Goal: Find specific page/section: Find specific page/section

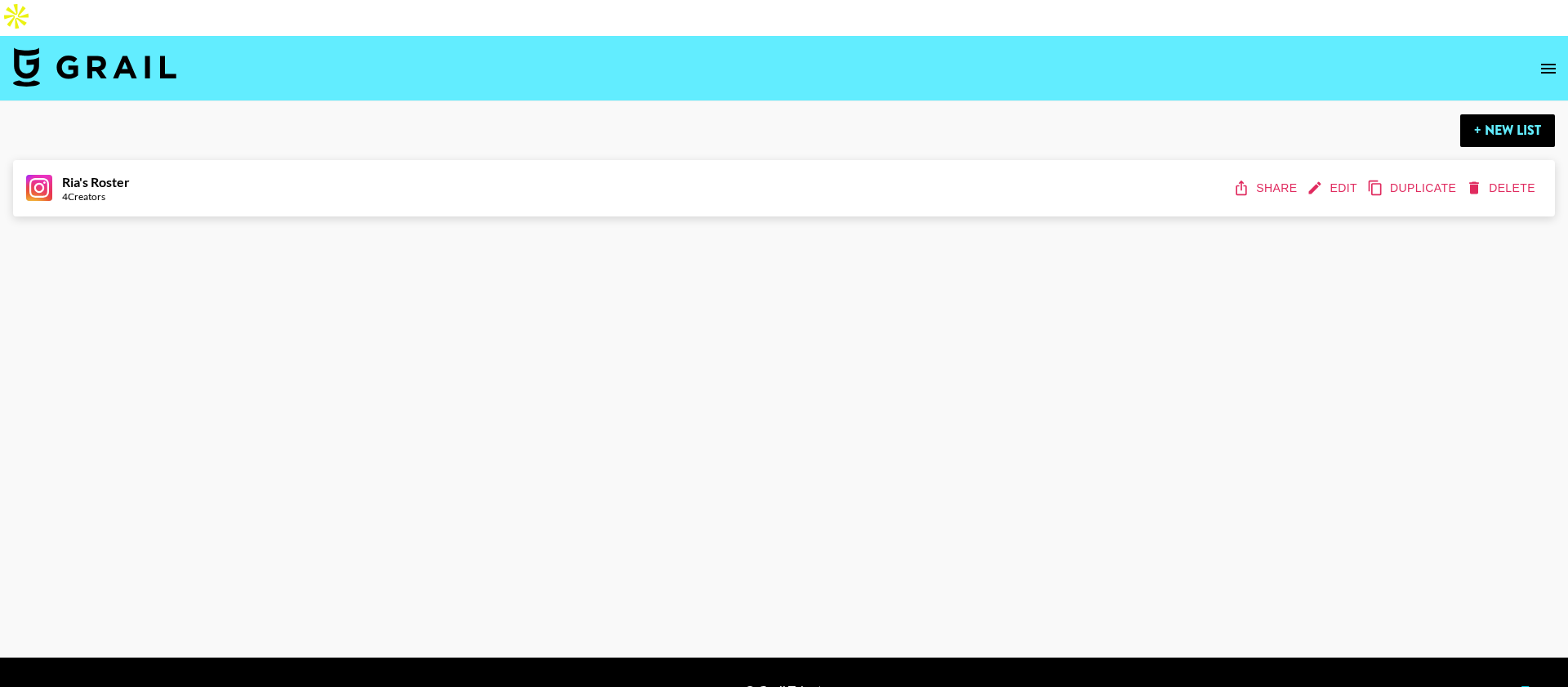
click at [1545, 59] on icon "open drawer" at bounding box center [1548, 68] width 19 height 19
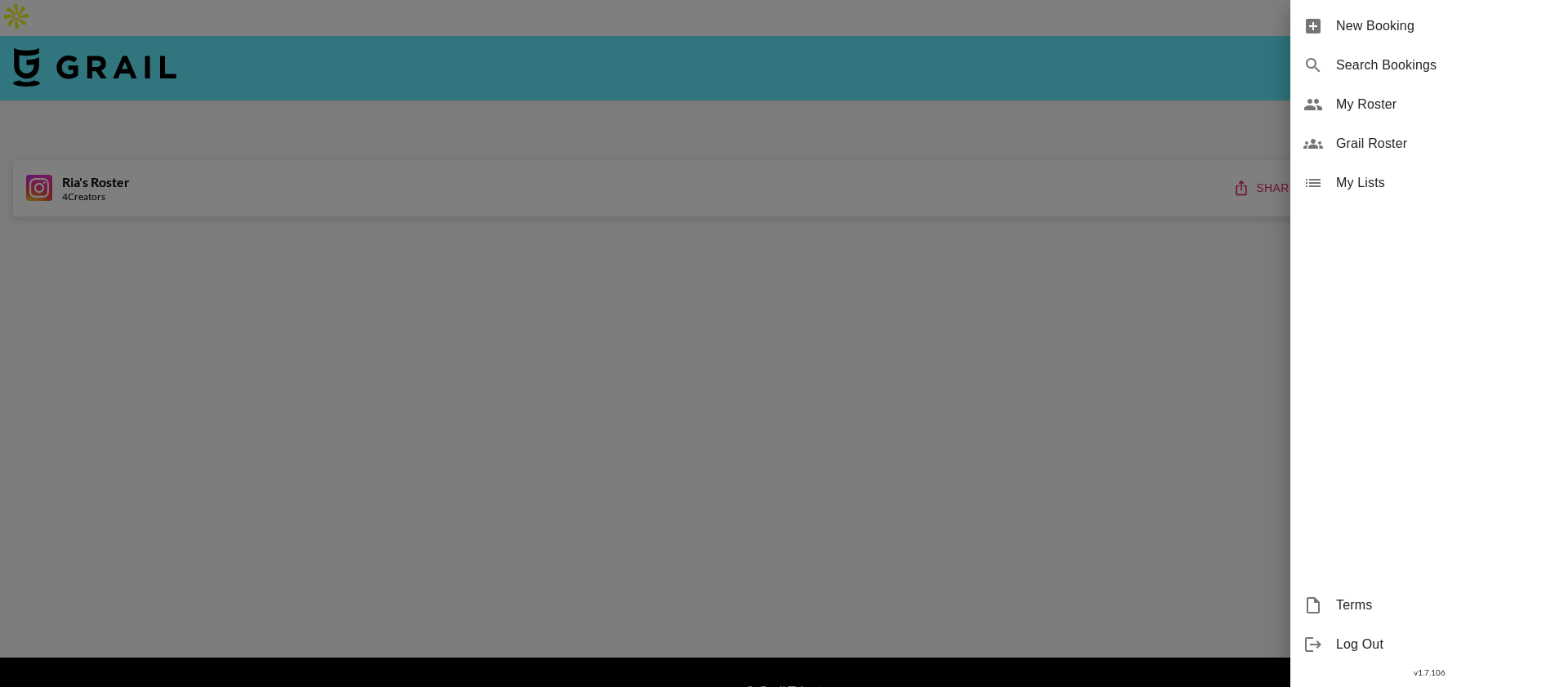
click at [1370, 104] on span "My Roster" at bounding box center [1445, 104] width 219 height 19
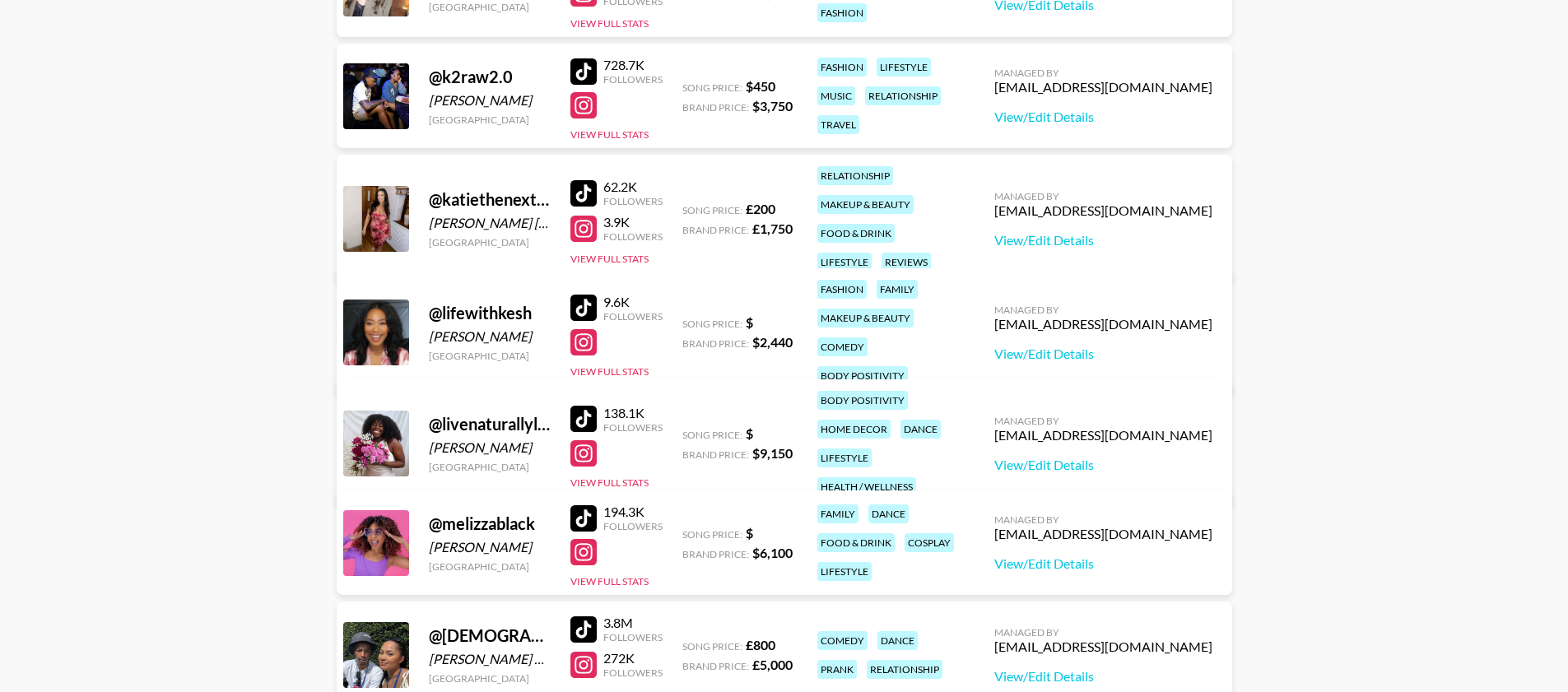
scroll to position [2261, 0]
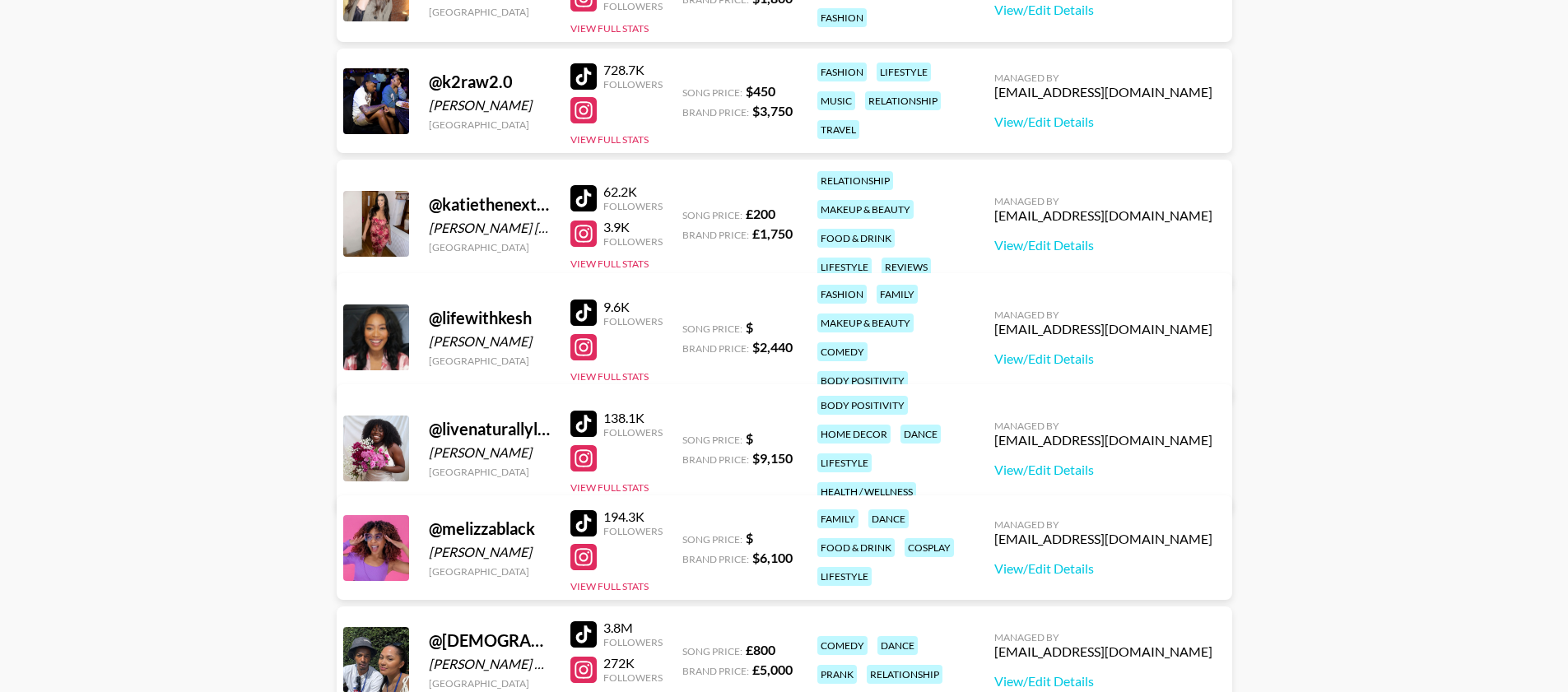
drag, startPoint x: 280, startPoint y: 281, endPoint x: 273, endPoint y: 292, distance: 13.0
click at [279, 282] on main "Ria Om 's Roster: Show Hidden/Deleted Creators @ beingbeefr anhvy [GEOGRAPHIC_D…" at bounding box center [784, 198] width 1568 height 4716
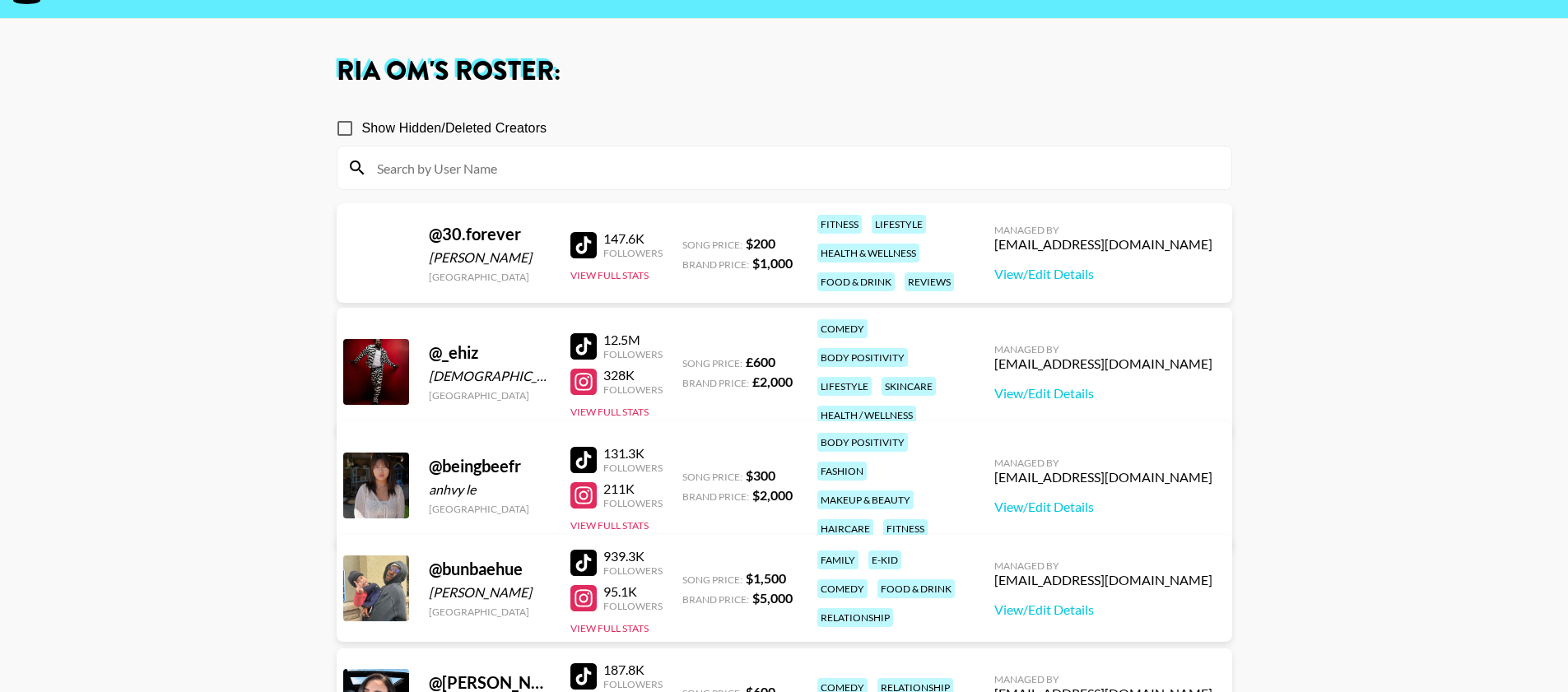
scroll to position [4, 0]
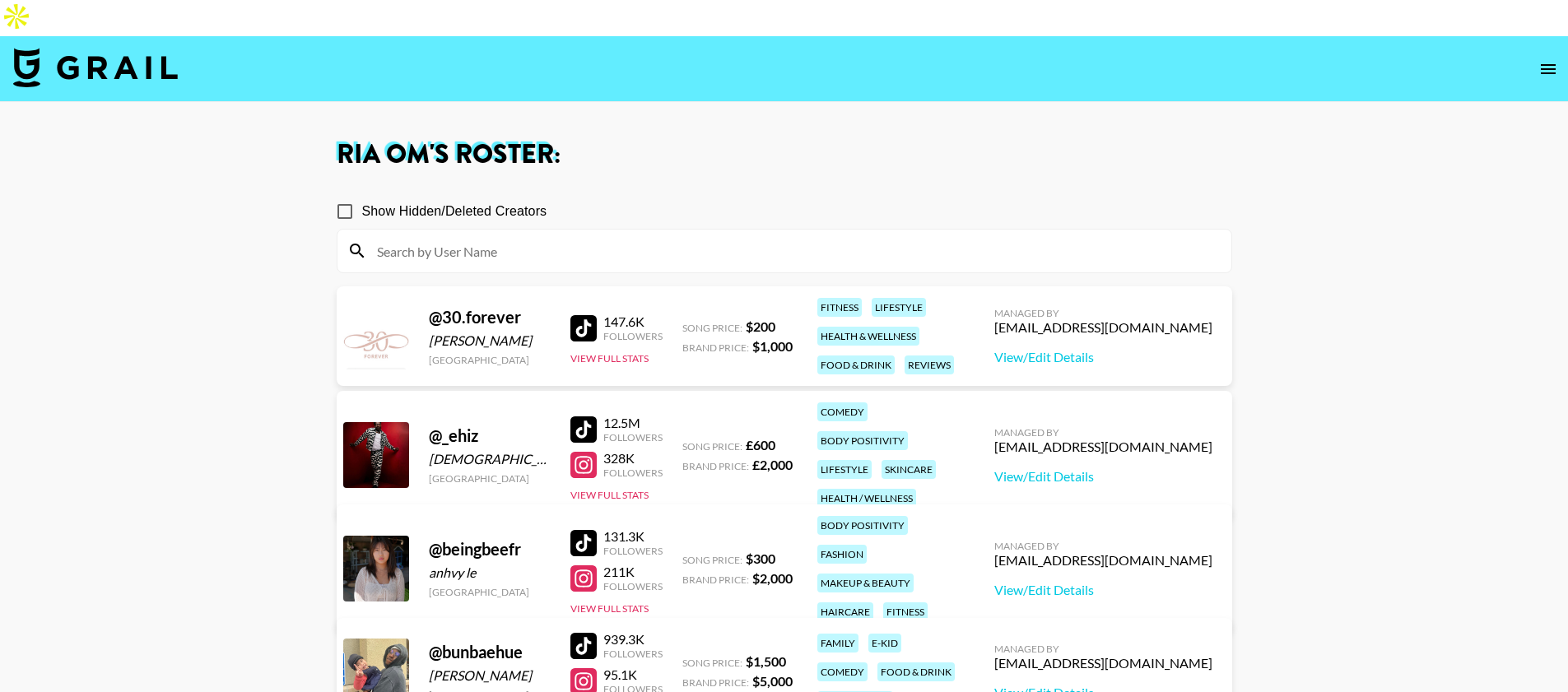
click at [377, 238] on input at bounding box center [795, 251] width 855 height 27
click at [400, 201] on span "Show Hidden/Deleted Creators" at bounding box center [454, 210] width 186 height 19
click at [362, 194] on input "Show Hidden/Deleted Creators" at bounding box center [344, 210] width 34 height 34
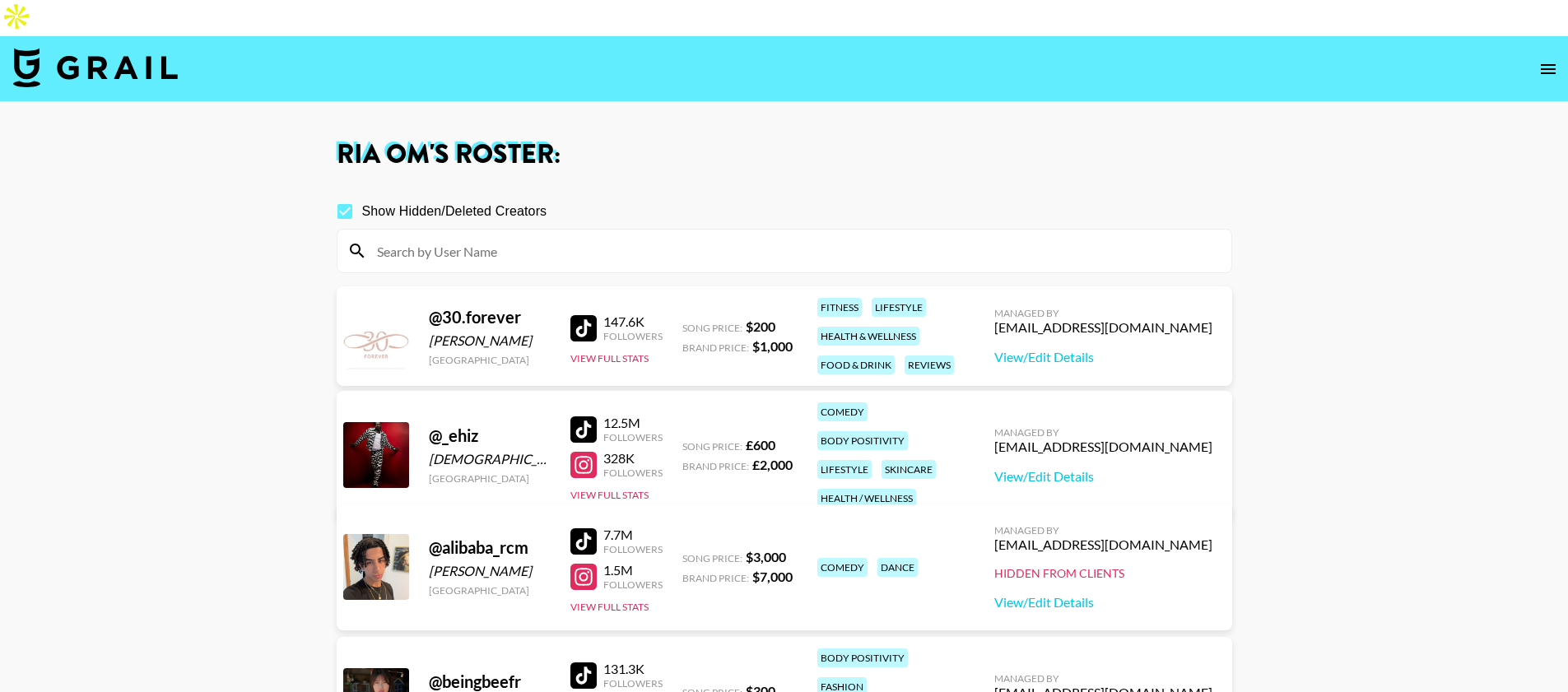
click at [345, 194] on input "Show Hidden/Deleted Creators" at bounding box center [344, 210] width 34 height 34
checkbox input "false"
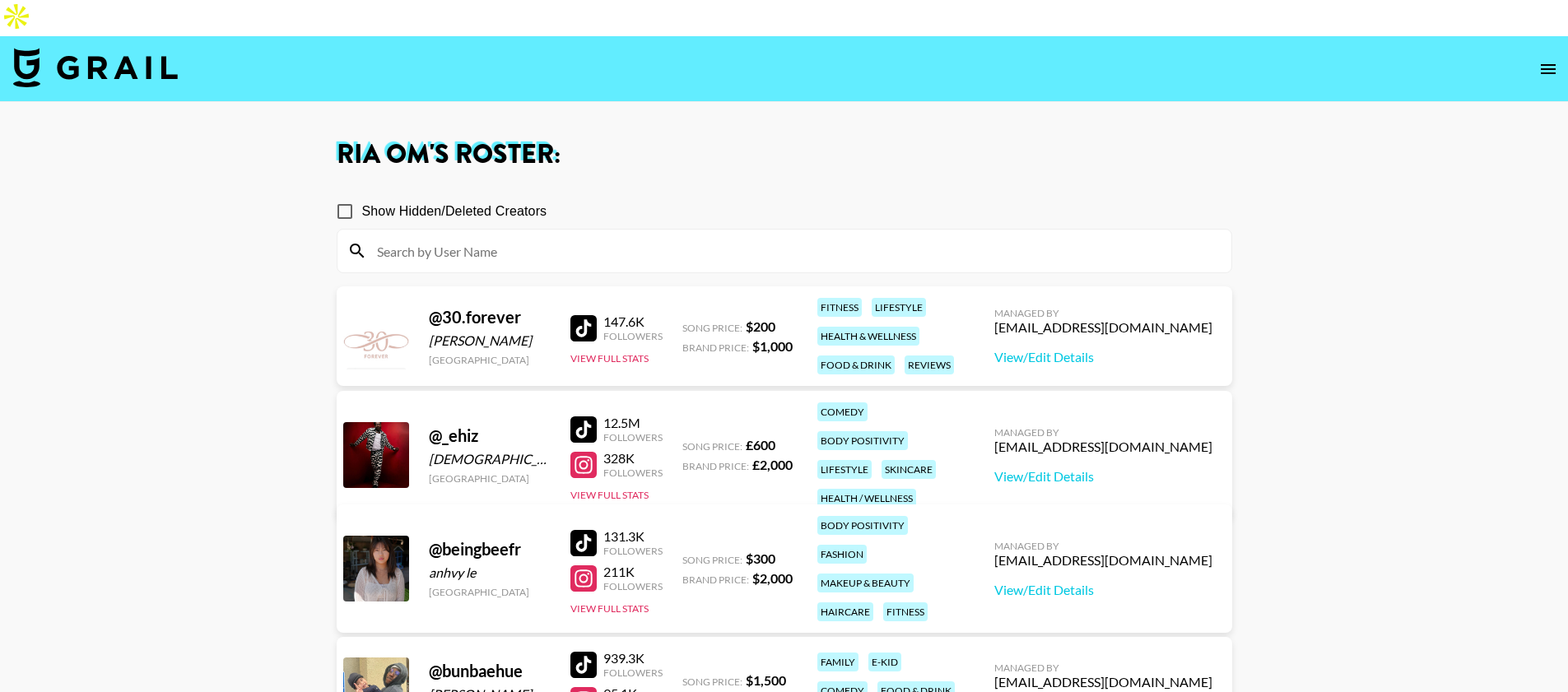
click at [377, 238] on input at bounding box center [795, 251] width 855 height 27
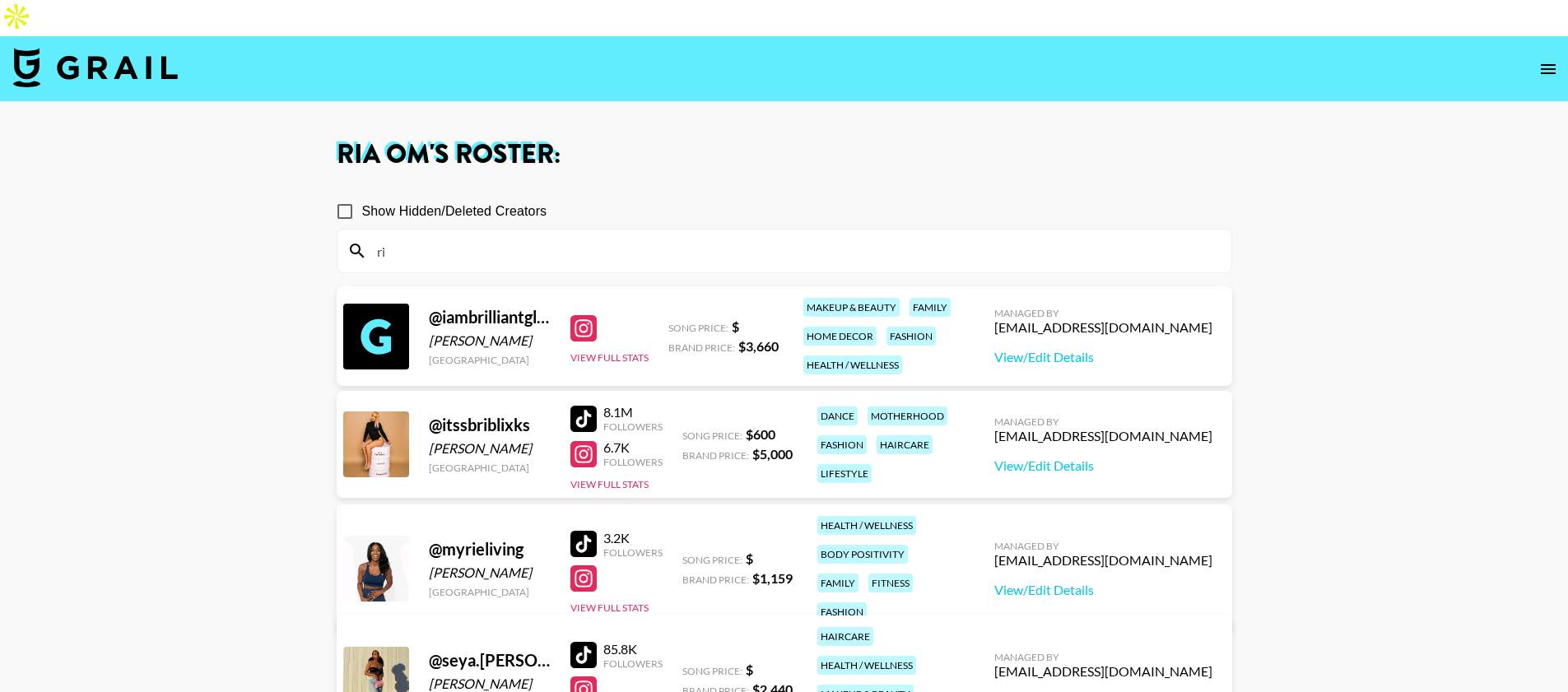
type input "r"
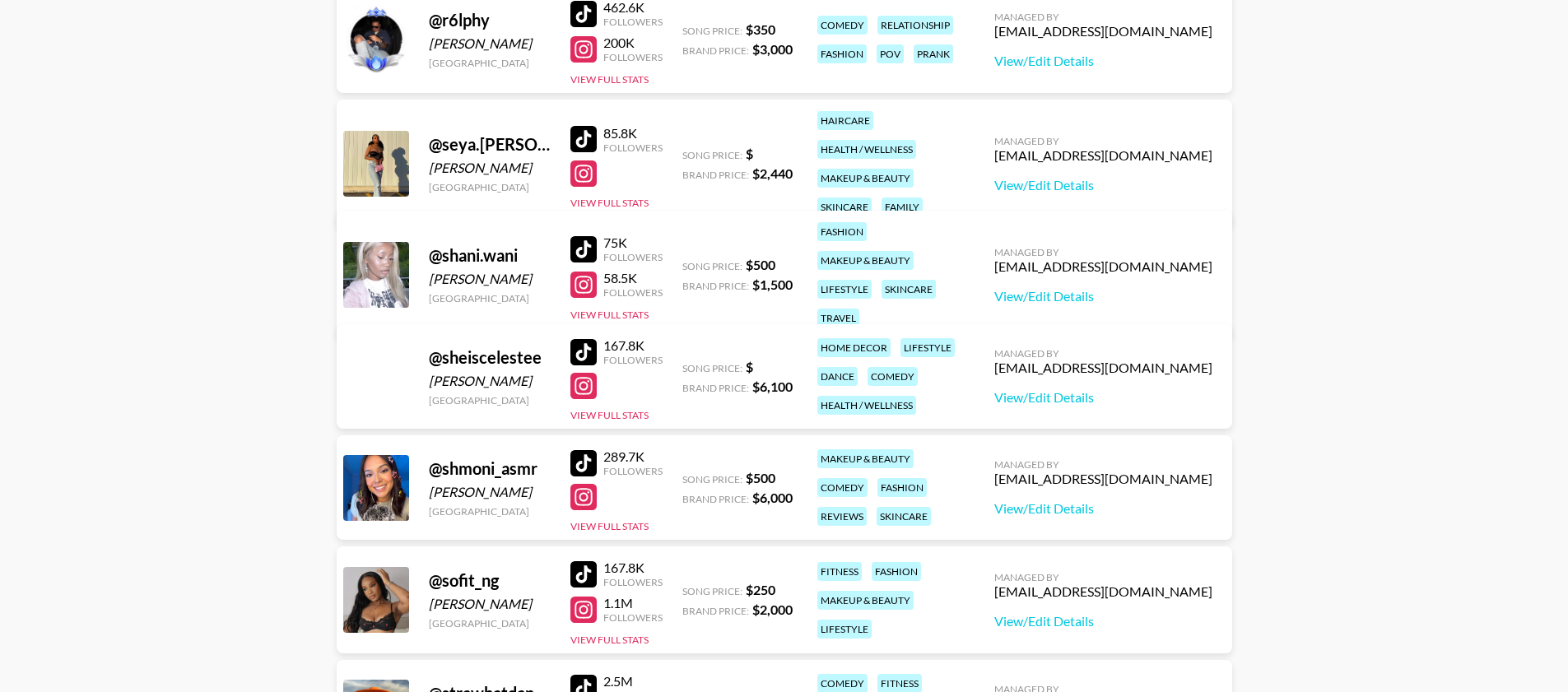
scroll to position [3557, 0]
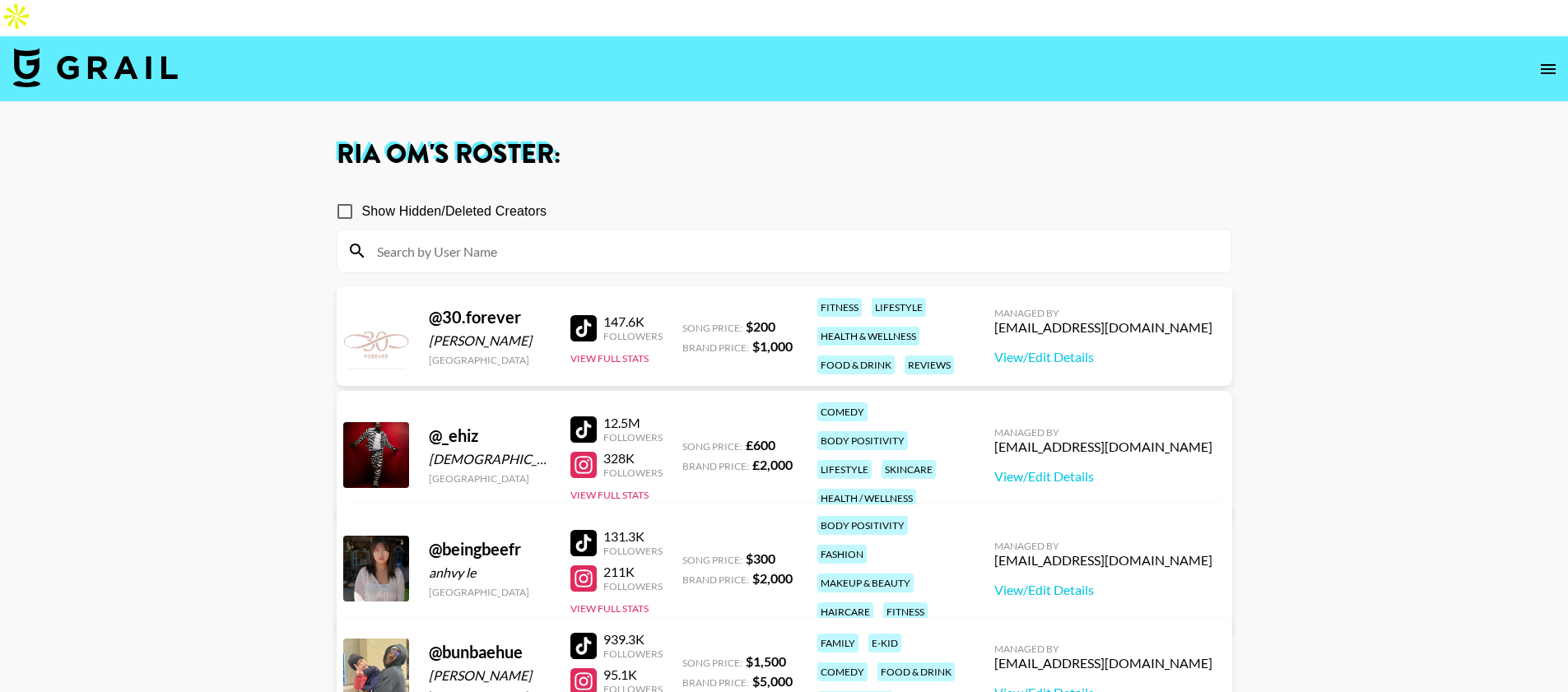
drag, startPoint x: 170, startPoint y: 457, endPoint x: 114, endPoint y: 466, distance: 56.7
click at [1538, 59] on icon "open drawer" at bounding box center [1548, 68] width 19 height 19
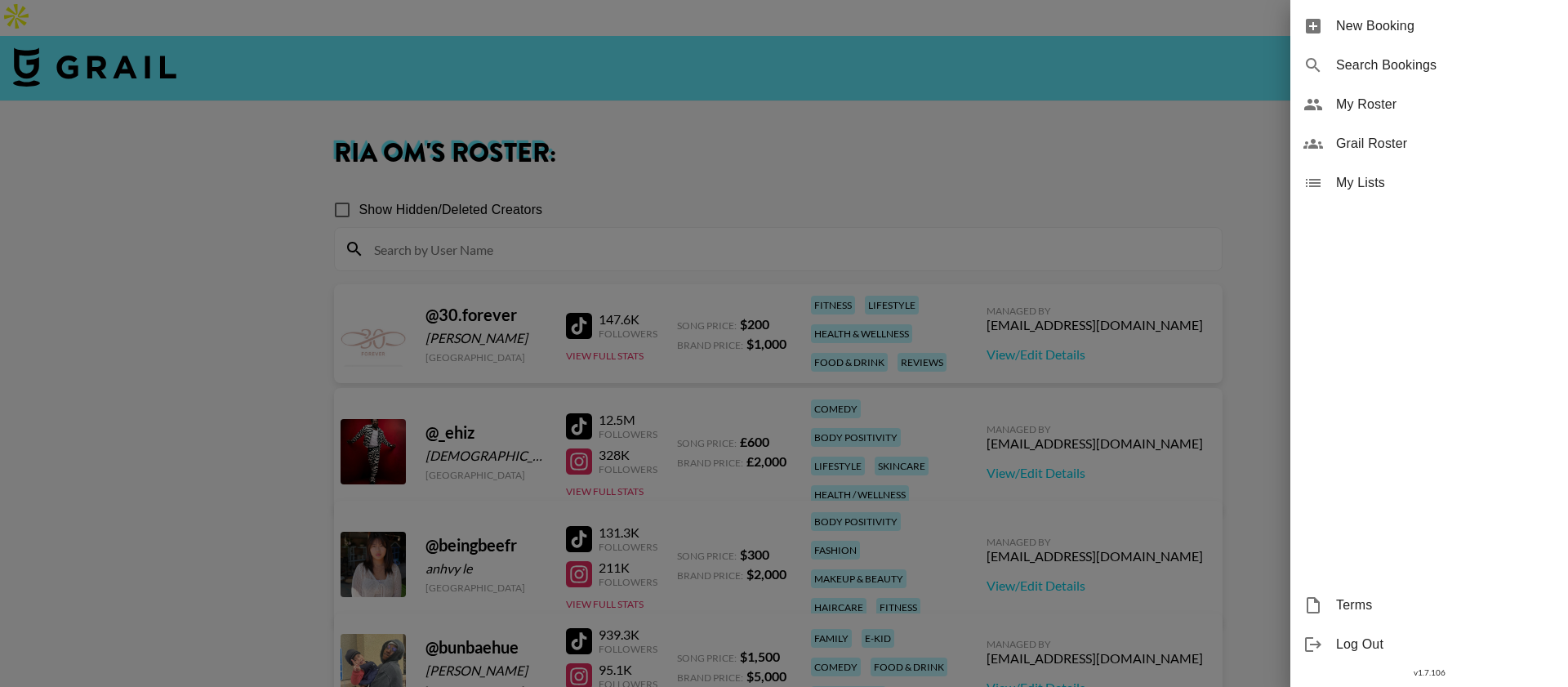
click at [1382, 131] on div "Grail Roster" at bounding box center [1429, 144] width 278 height 39
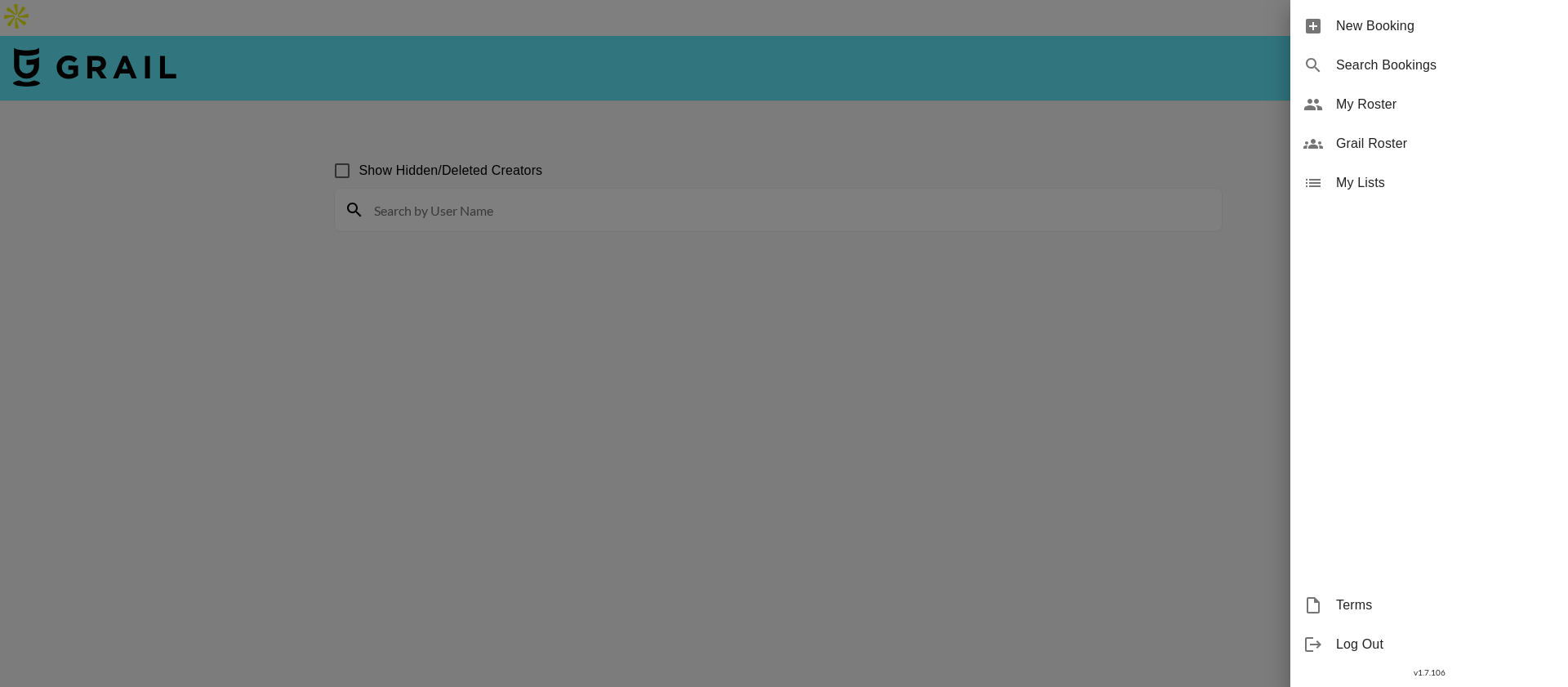
click at [637, 192] on div at bounding box center [784, 344] width 1568 height 687
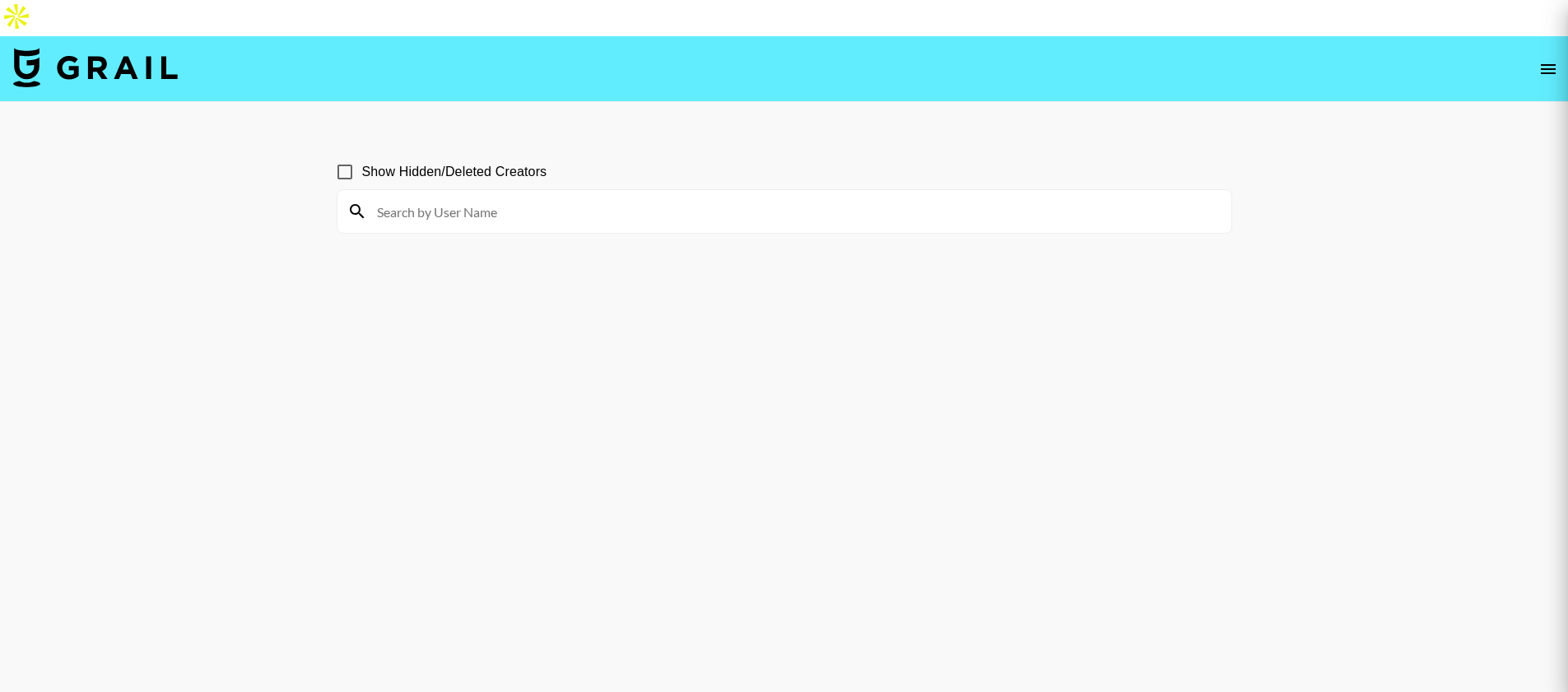
click at [614, 198] on input at bounding box center [795, 211] width 855 height 27
type input "ria_om"
click at [309, 240] on main "Show Hidden/Deleted Creators ria_om" at bounding box center [784, 422] width 1568 height 639
click at [400, 198] on input "ria_om" at bounding box center [795, 211] width 855 height 27
